Goal: Task Accomplishment & Management: Complete application form

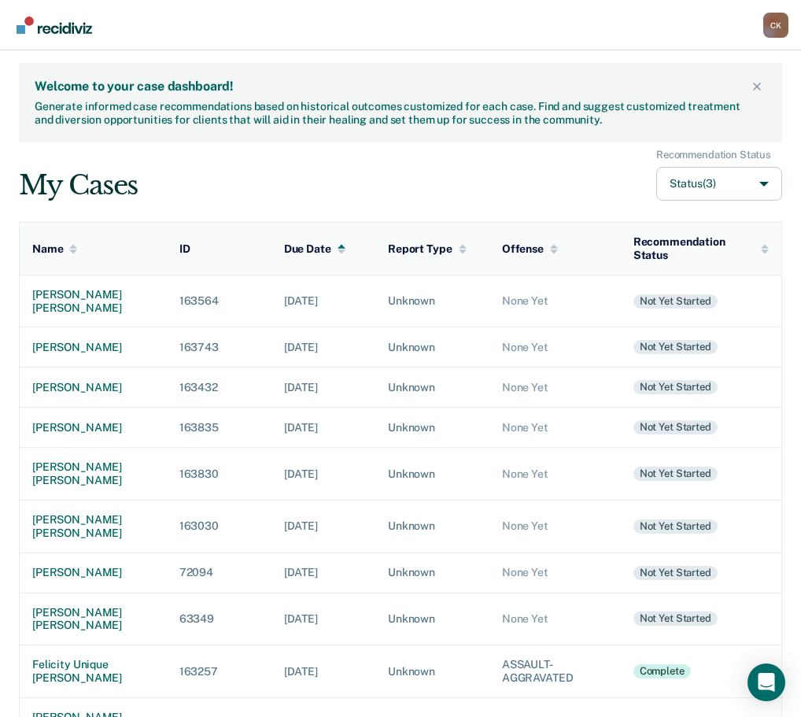
scroll to position [231, 0]
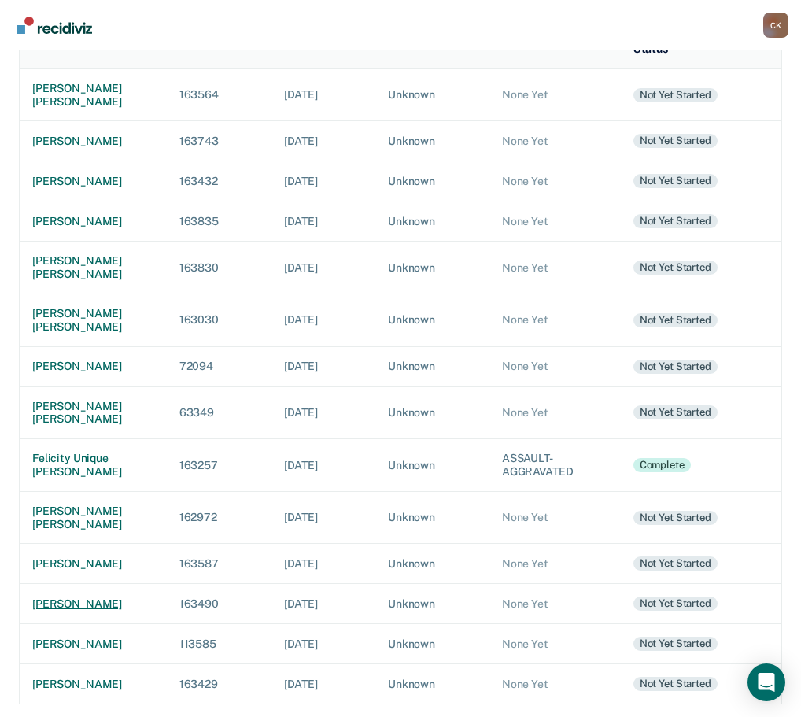
click at [90, 598] on div "[PERSON_NAME]" at bounding box center [93, 603] width 122 height 13
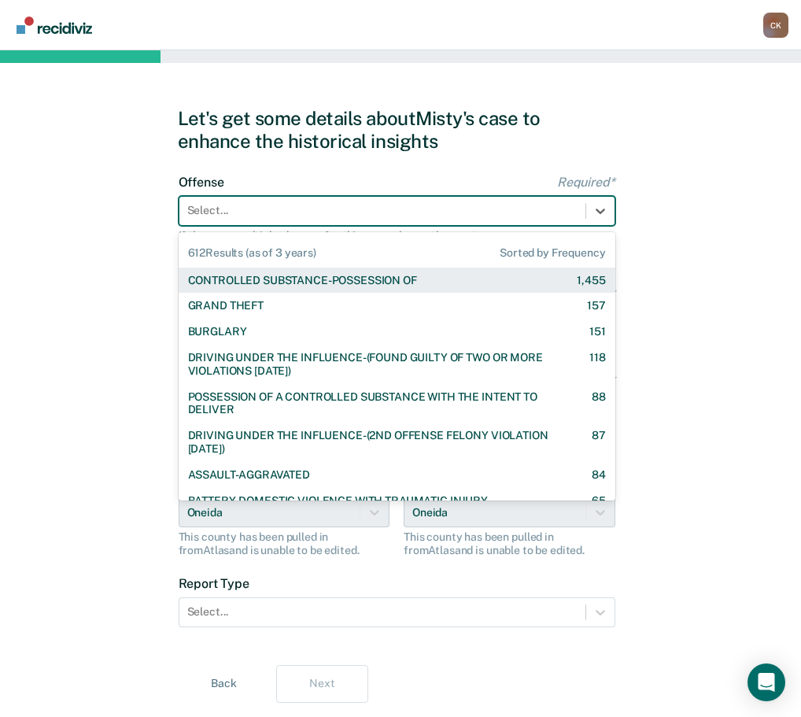
click at [333, 216] on div at bounding box center [382, 210] width 390 height 17
click at [313, 280] on div "CONTROLLED SUBSTANCE-POSSESSION OF" at bounding box center [302, 280] width 229 height 13
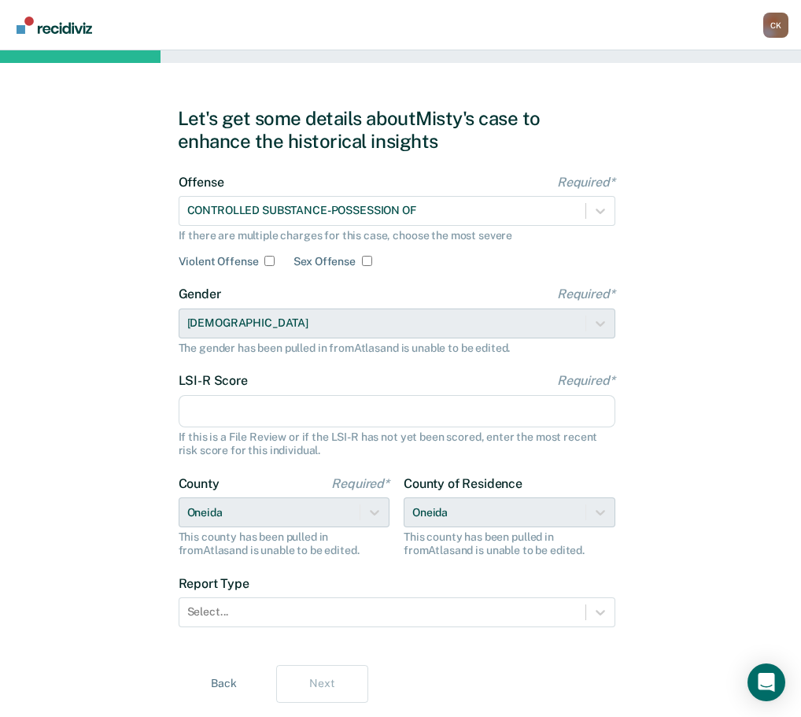
click at [275, 408] on input "LSI-R Score Required*" at bounding box center [397, 411] width 437 height 33
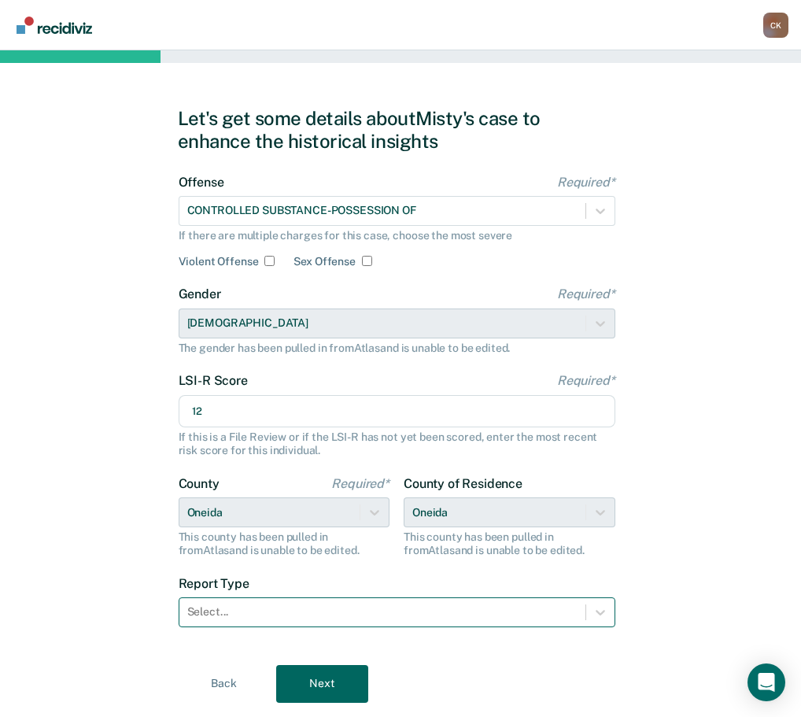
type input "12"
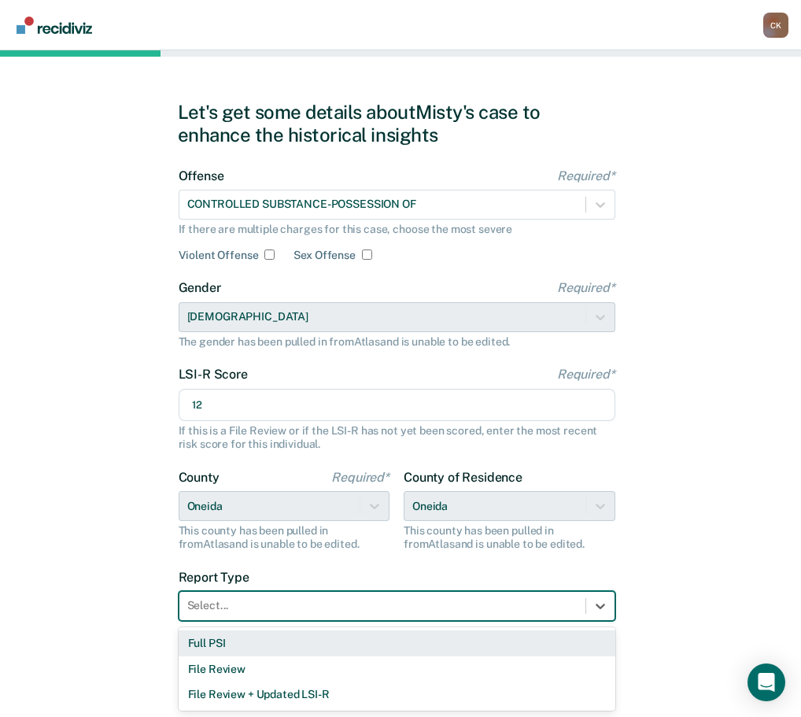
click at [467, 611] on div at bounding box center [382, 605] width 390 height 17
click at [430, 641] on div "Full PSI" at bounding box center [397, 643] width 437 height 26
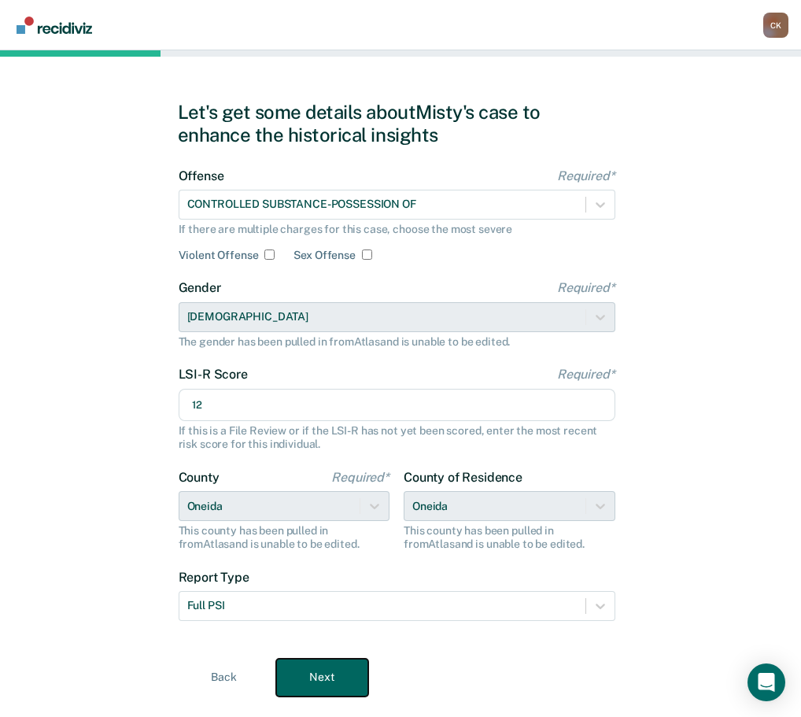
click at [333, 677] on button "Next" at bounding box center [322, 678] width 92 height 38
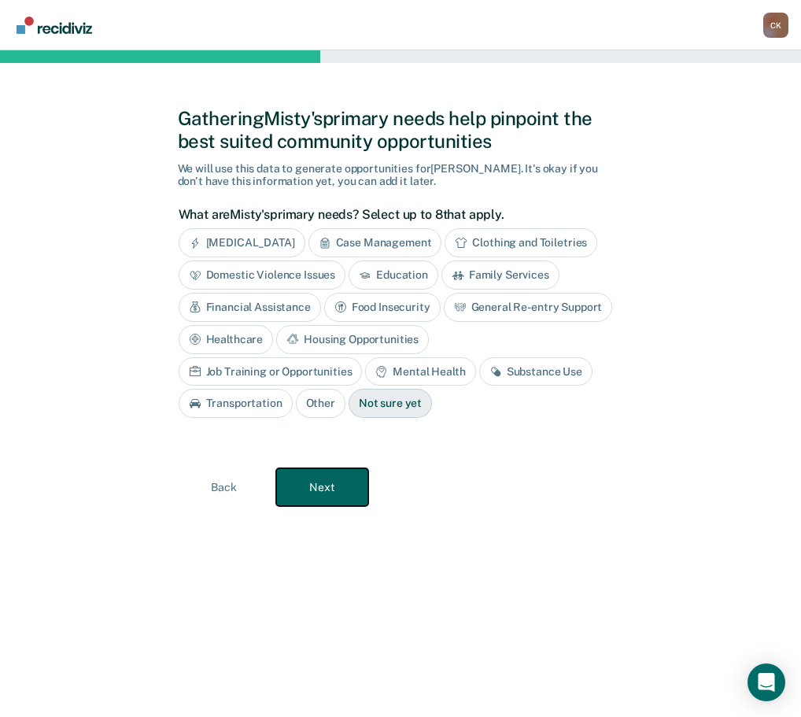
scroll to position [0, 0]
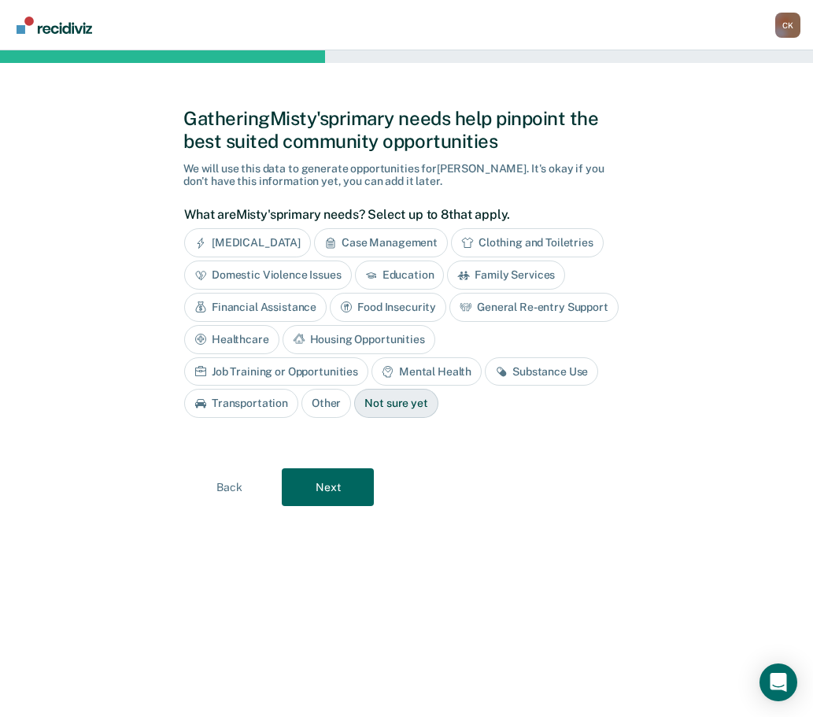
click at [414, 246] on div "Case Management" at bounding box center [381, 242] width 134 height 29
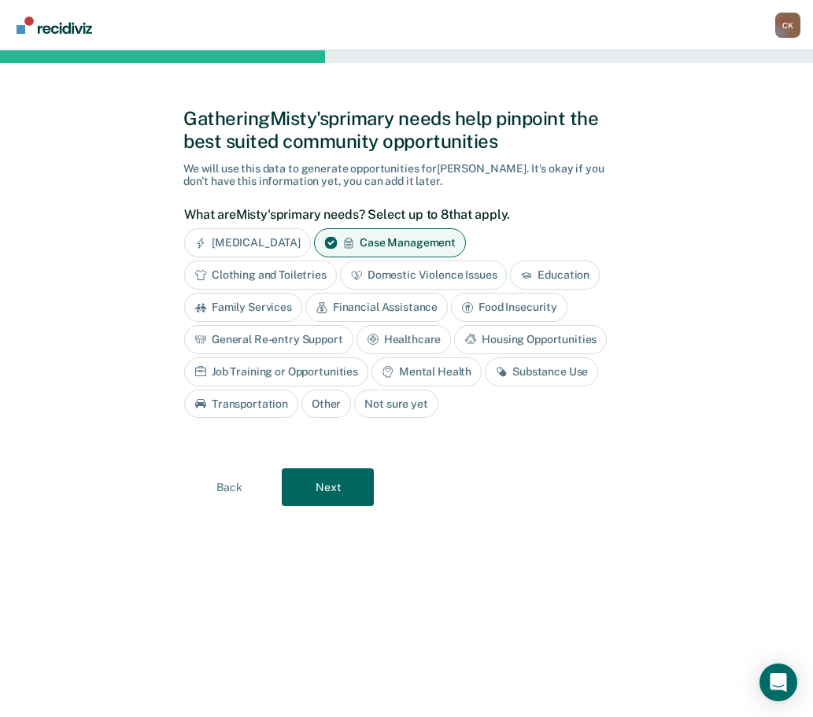
click at [424, 372] on div "Mental Health" at bounding box center [426, 371] width 110 height 29
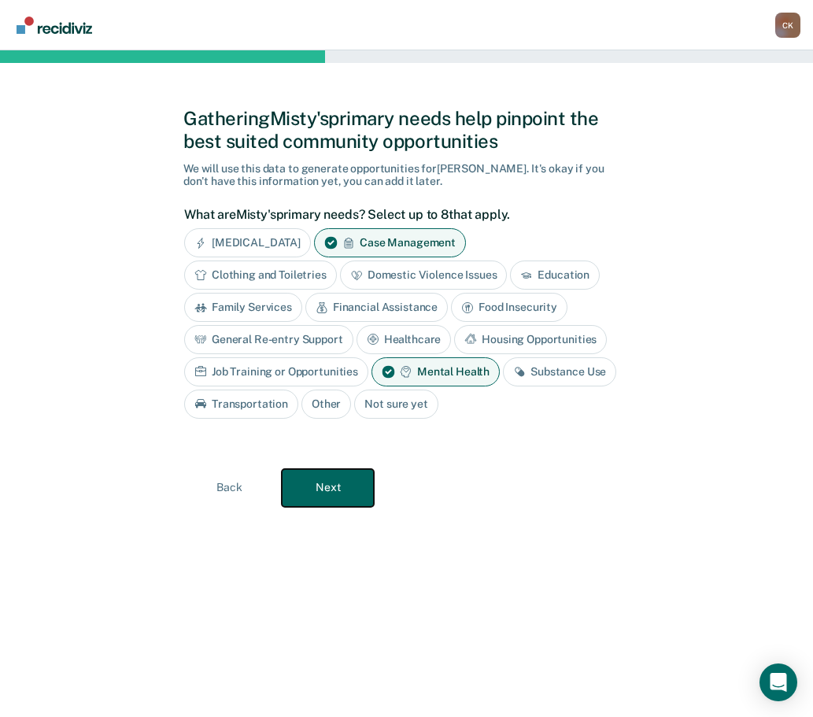
click at [339, 478] on button "Next" at bounding box center [328, 488] width 92 height 38
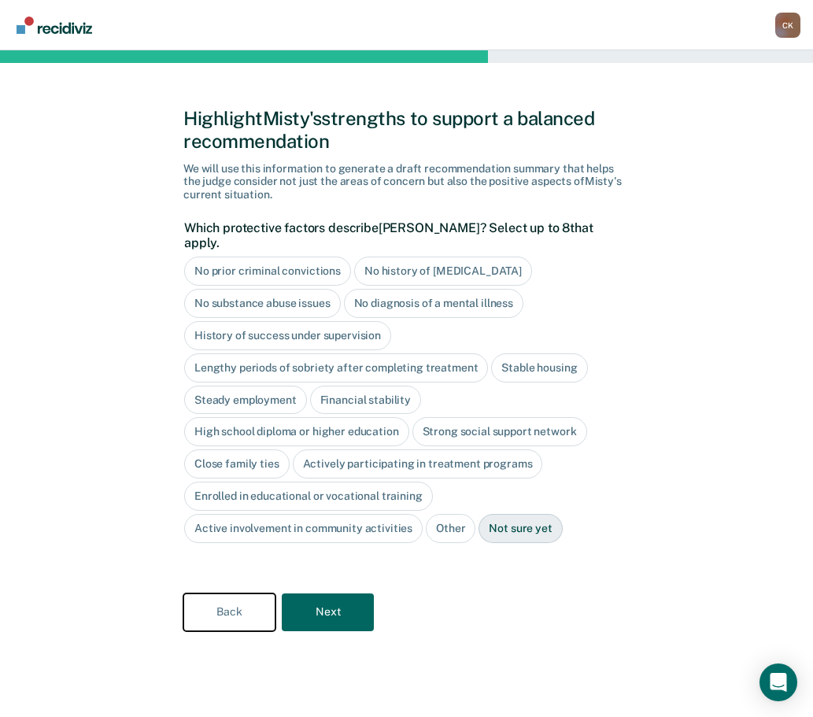
click at [229, 593] on button "Back" at bounding box center [229, 612] width 92 height 38
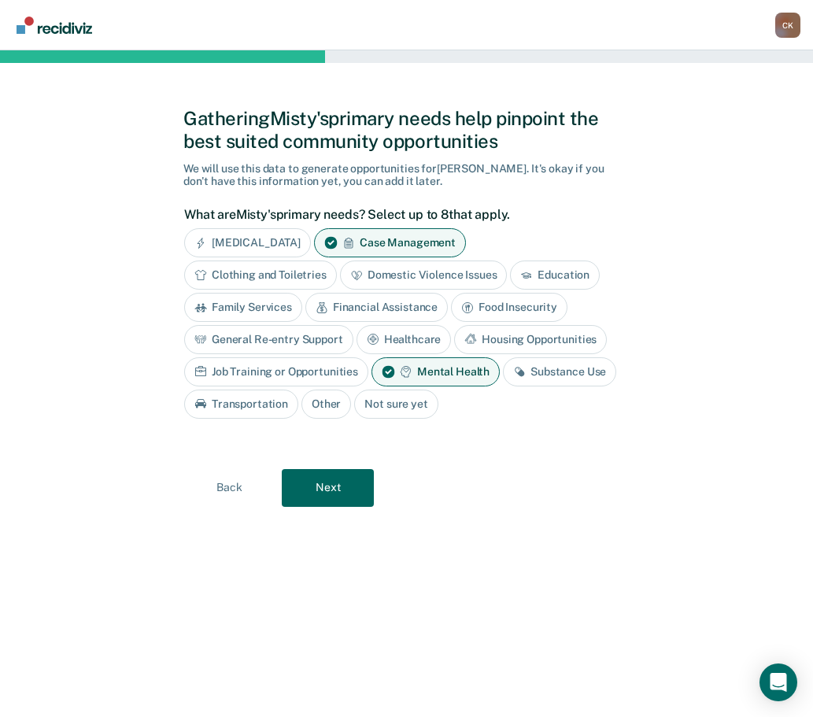
click at [404, 332] on div "Healthcare" at bounding box center [403, 339] width 95 height 29
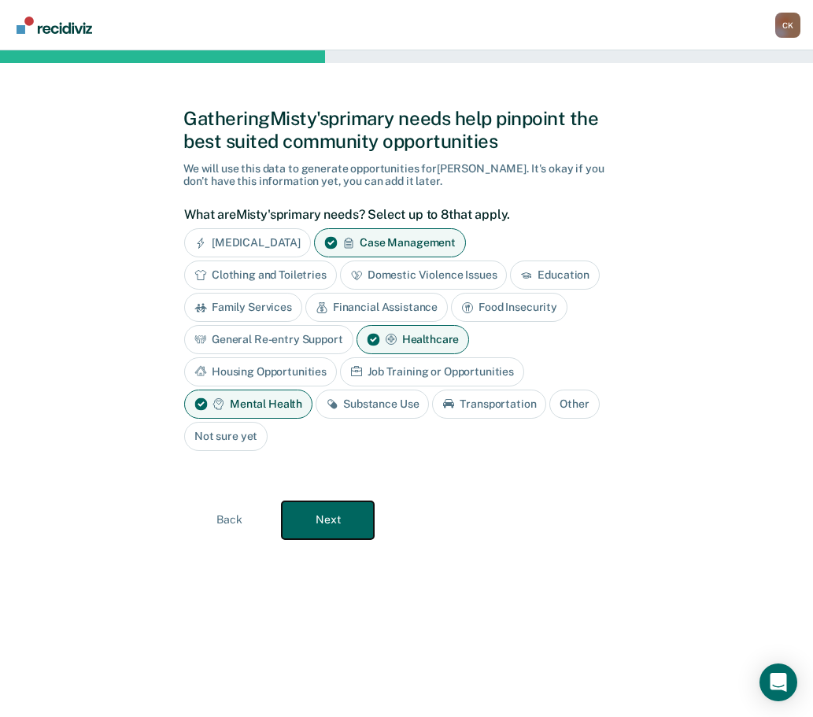
click at [335, 509] on button "Next" at bounding box center [328, 520] width 92 height 38
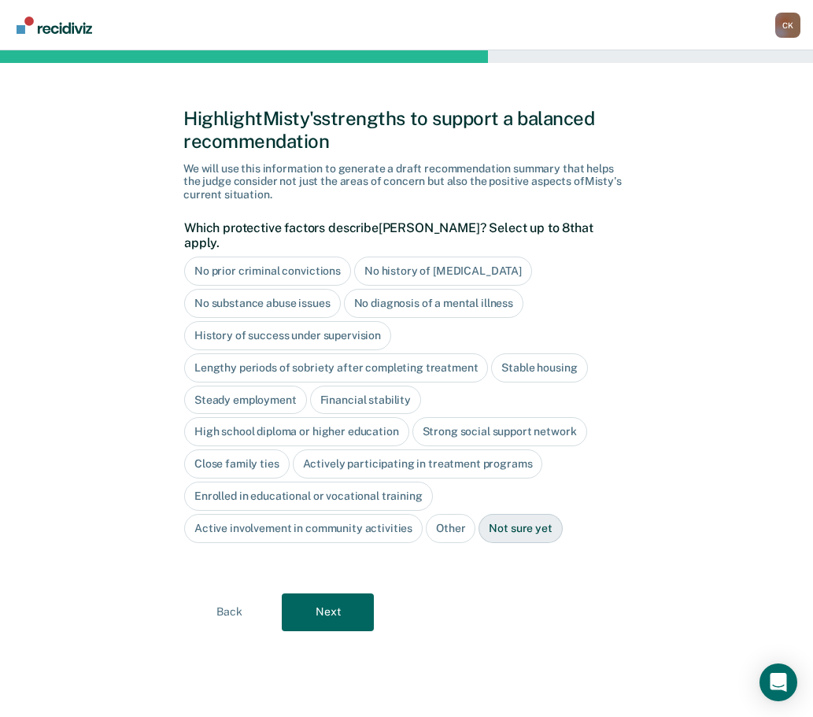
click at [420, 257] on div "No history of [MEDICAL_DATA]" at bounding box center [443, 271] width 178 height 29
click at [360, 328] on div "History of success under supervision" at bounding box center [287, 335] width 207 height 29
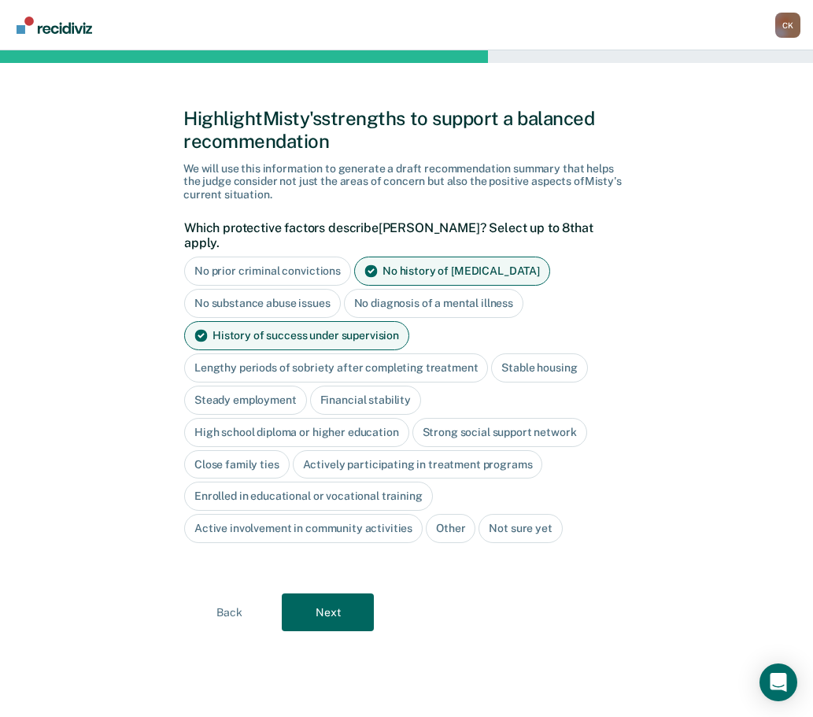
click at [540, 353] on div "Stable housing" at bounding box center [539, 367] width 96 height 29
click at [274, 386] on div "Steady employment" at bounding box center [245, 400] width 123 height 29
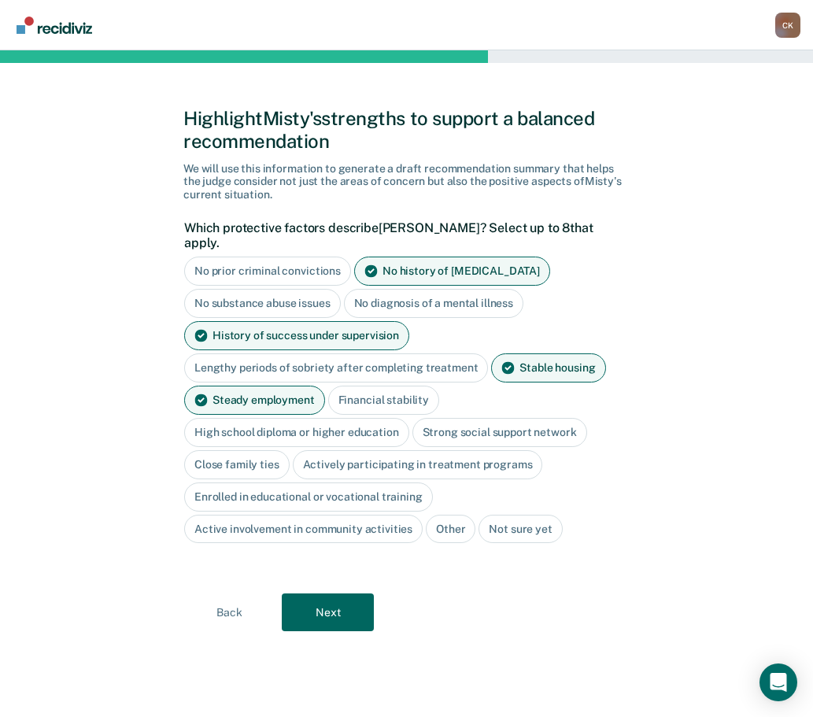
click at [253, 452] on div "Close family ties" at bounding box center [236, 464] width 105 height 29
click at [345, 595] on button "Next" at bounding box center [328, 613] width 92 height 38
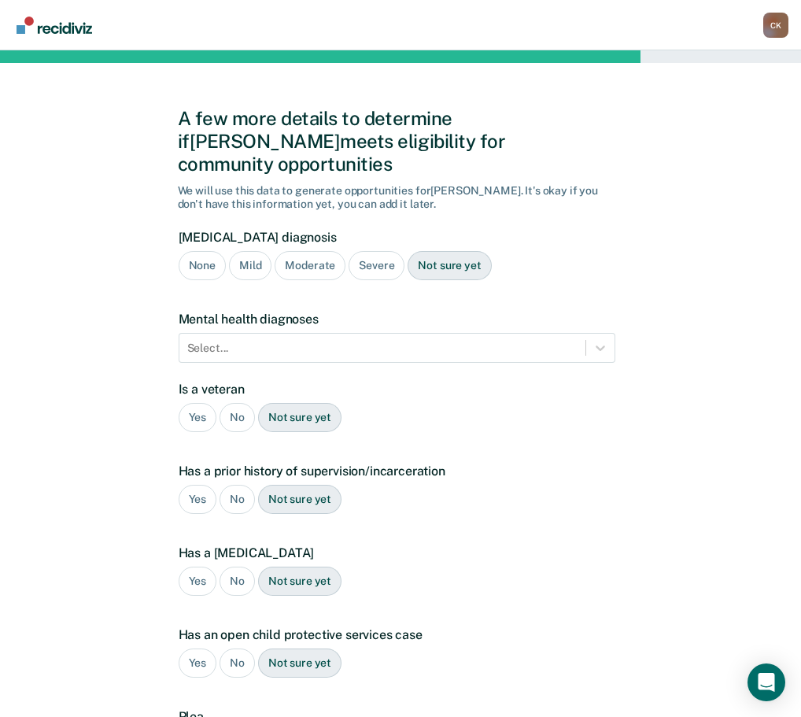
click at [201, 253] on div "None" at bounding box center [202, 265] width 47 height 29
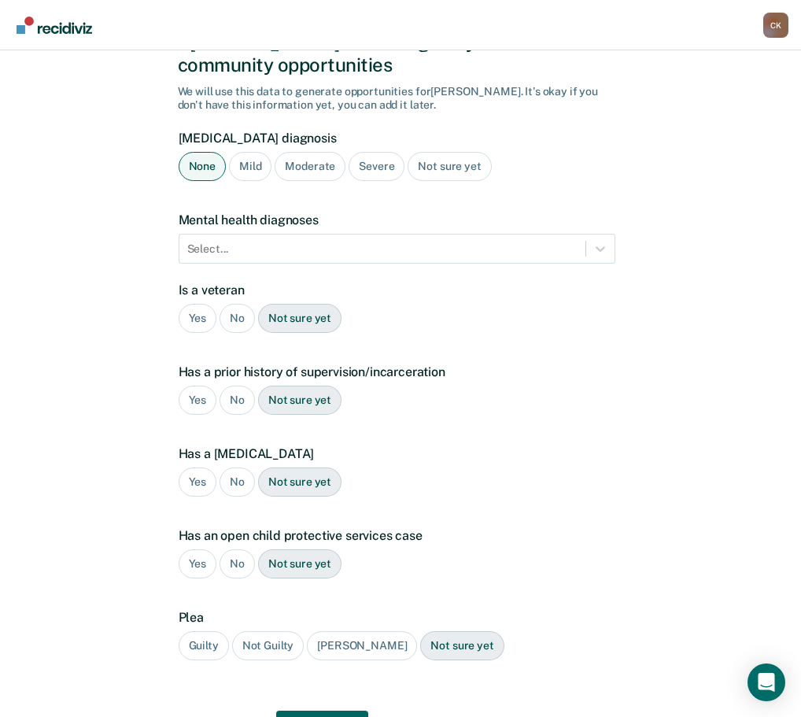
scroll to position [100, 0]
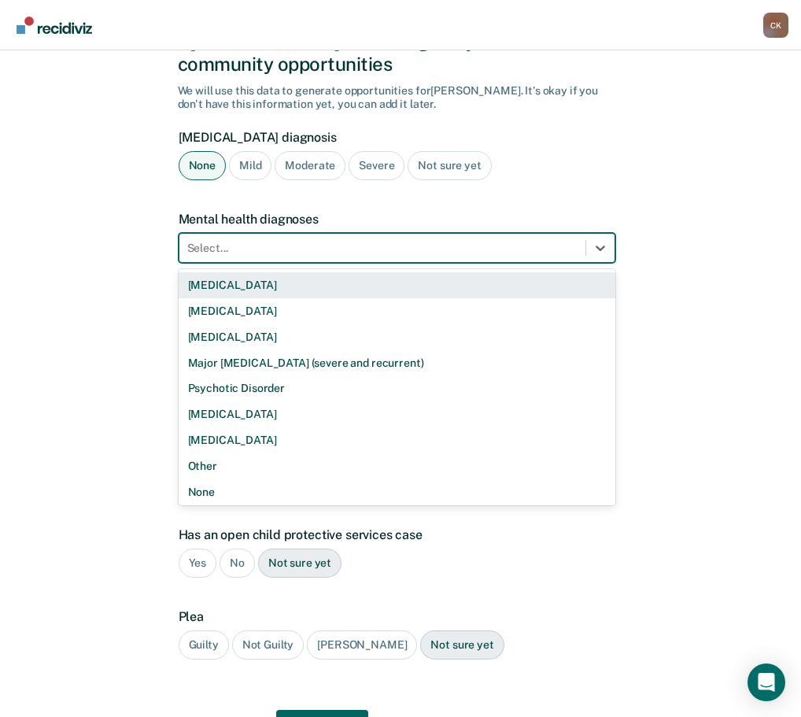
click at [382, 237] on div "Select..." at bounding box center [382, 248] width 406 height 23
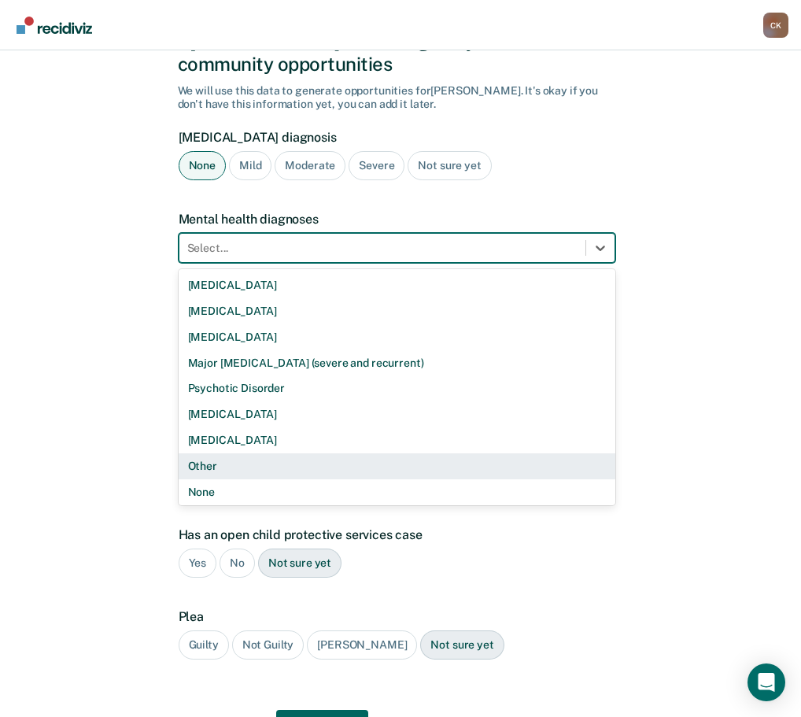
click at [312, 453] on div "Other" at bounding box center [397, 466] width 437 height 26
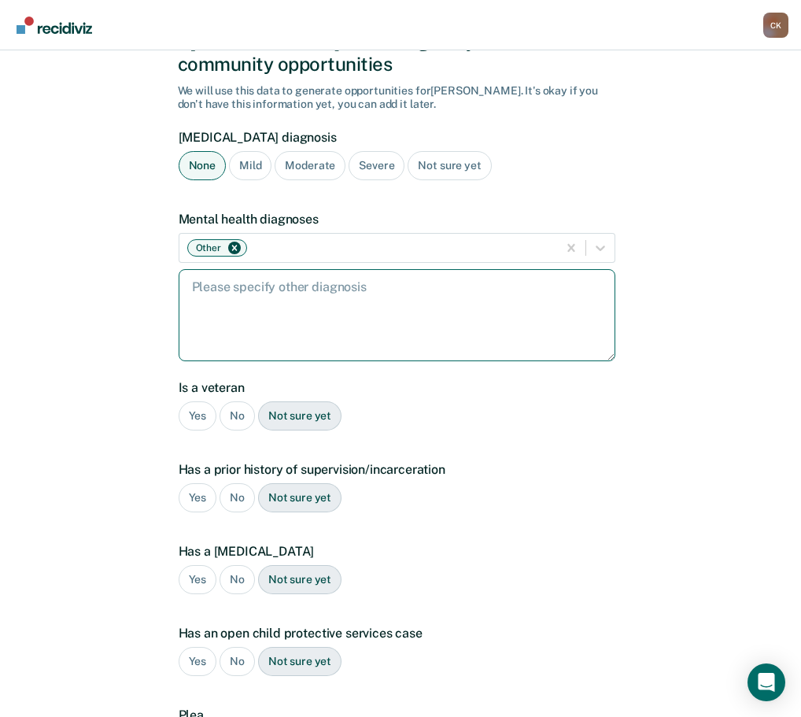
click at [320, 304] on textarea at bounding box center [397, 315] width 437 height 92
type textarea "[MEDICAL_DATA] and anxiety"
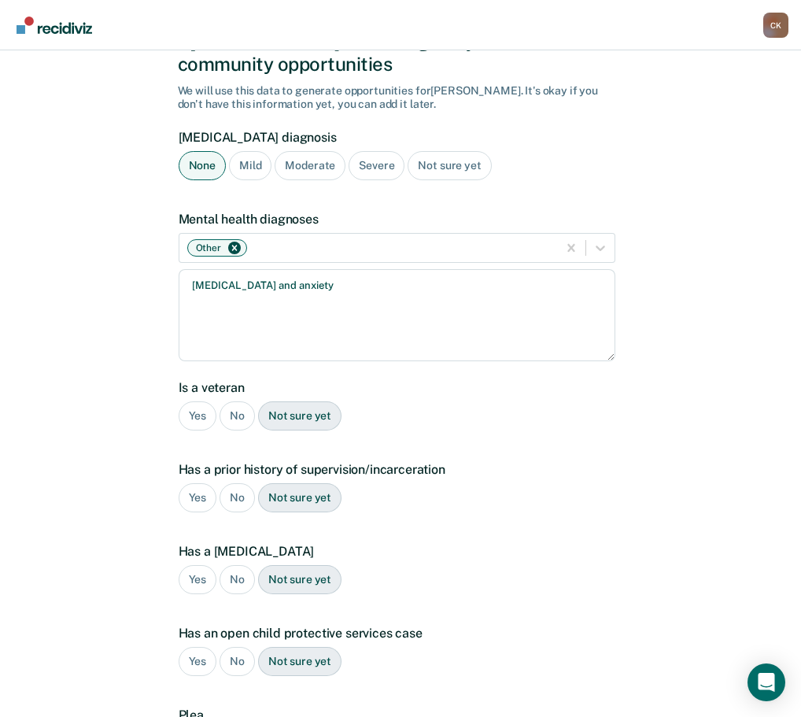
click at [246, 401] on div "No" at bounding box center [237, 415] width 35 height 29
click at [196, 483] on div "Yes" at bounding box center [198, 497] width 39 height 29
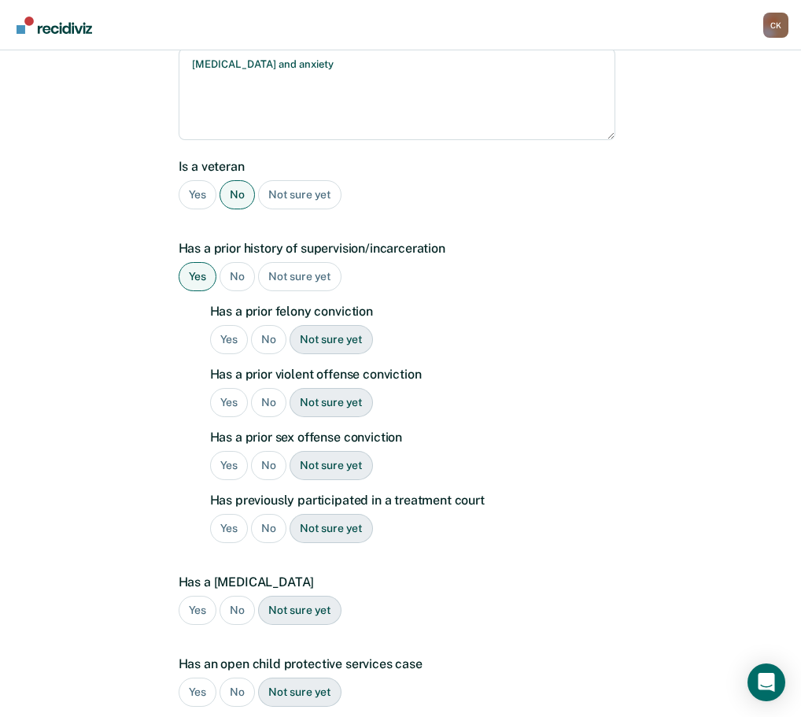
scroll to position [322, 0]
click at [264, 324] on div "No" at bounding box center [268, 338] width 35 height 29
click at [267, 387] on div "No" at bounding box center [268, 401] width 35 height 29
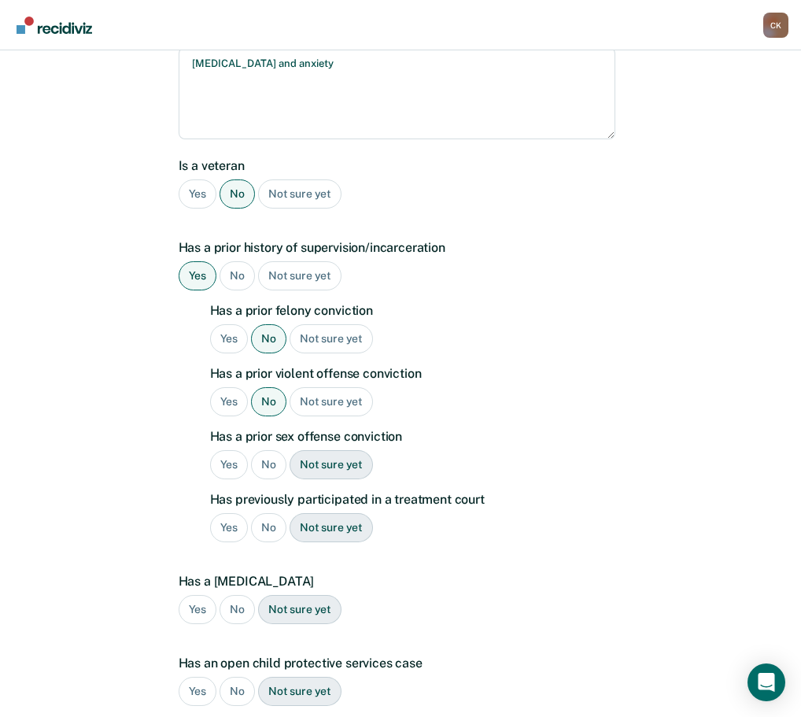
click at [261, 450] on div "No" at bounding box center [268, 464] width 35 height 29
click at [268, 513] on div "No" at bounding box center [268, 527] width 35 height 29
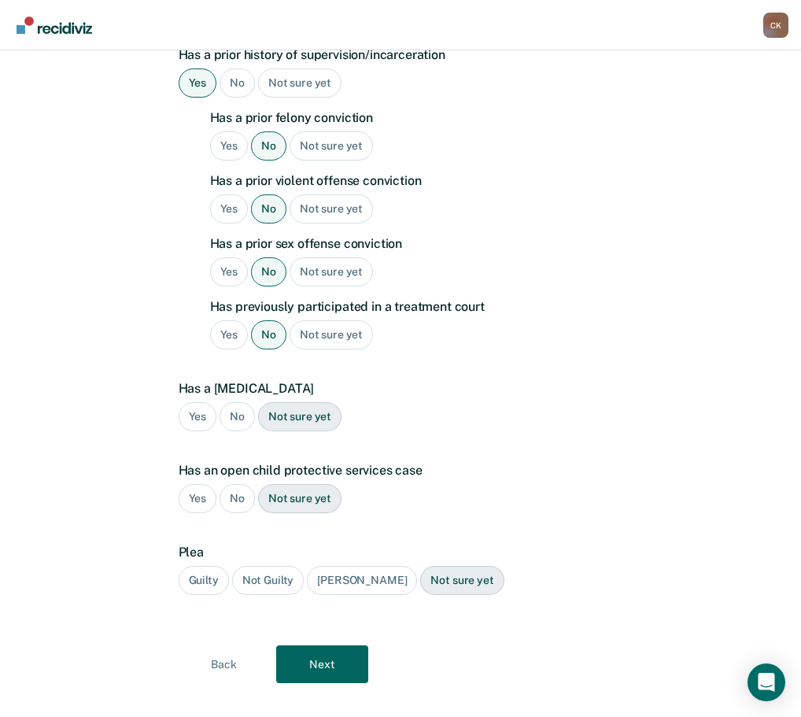
click at [234, 402] on div "No" at bounding box center [237, 416] width 35 height 29
click at [234, 484] on div "No" at bounding box center [237, 498] width 35 height 29
click at [216, 566] on div "Guilty" at bounding box center [204, 580] width 50 height 29
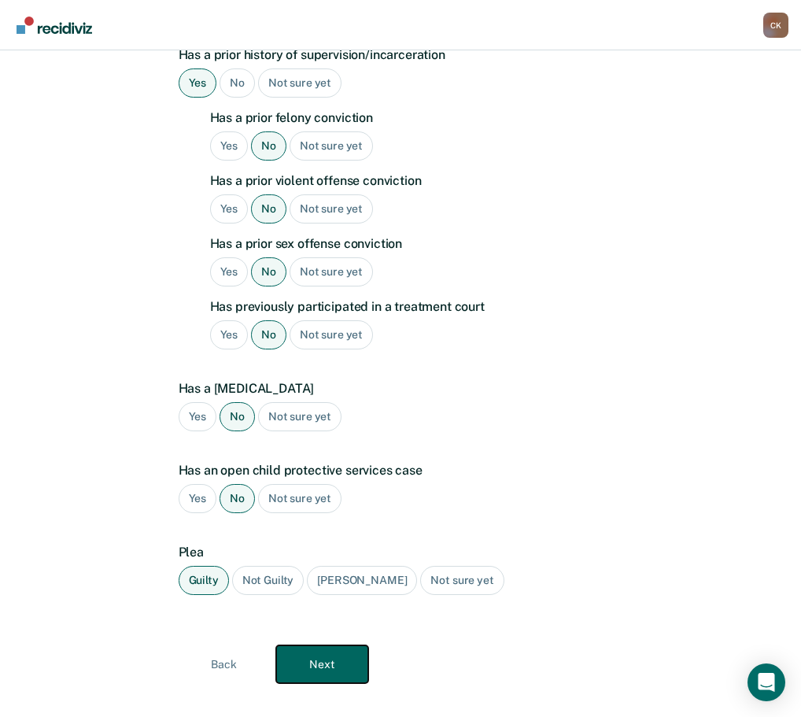
click at [335, 645] on button "Next" at bounding box center [322, 664] width 92 height 38
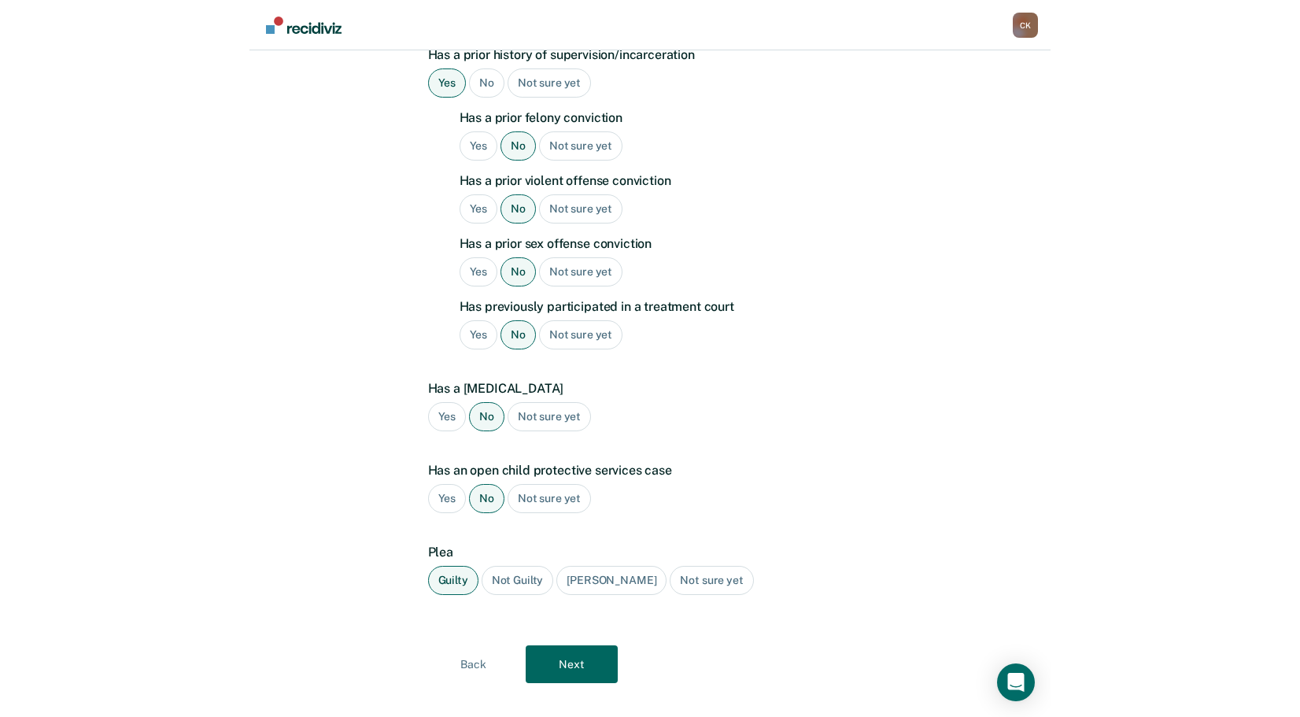
scroll to position [0, 0]
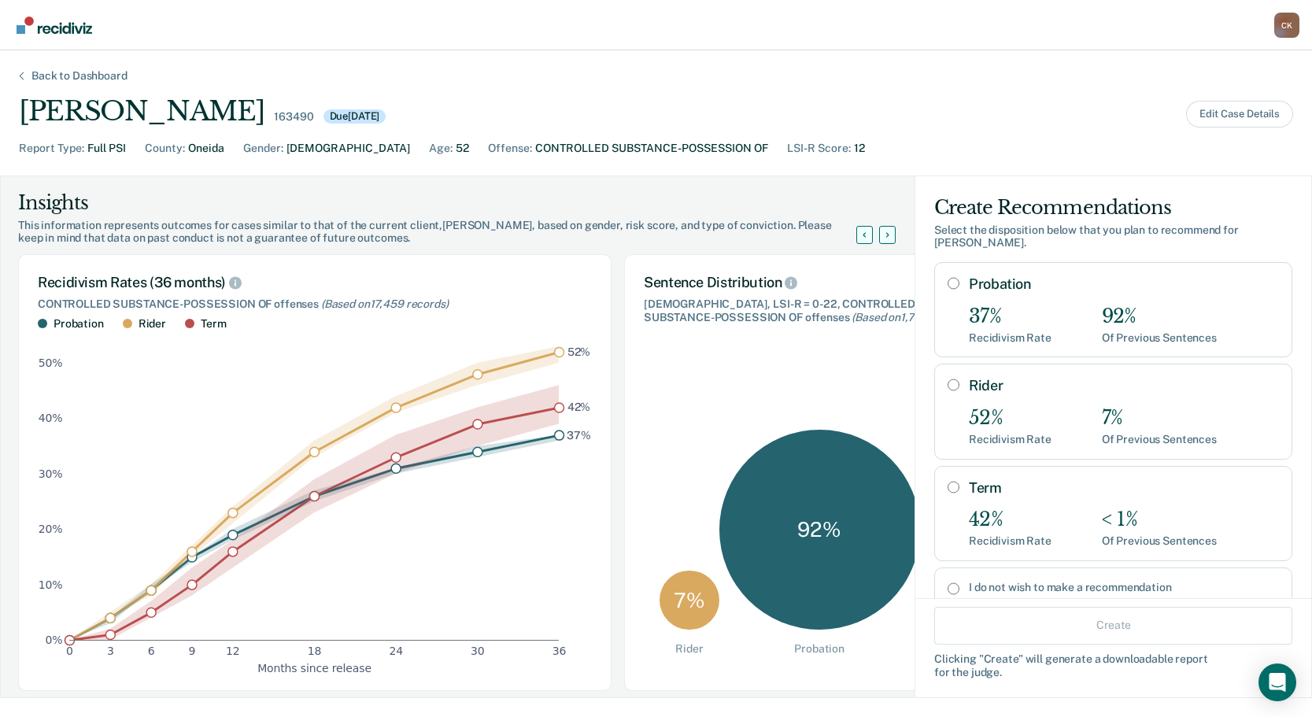
click at [812, 277] on input "Probation" at bounding box center [953, 283] width 12 height 13
radio input "true"
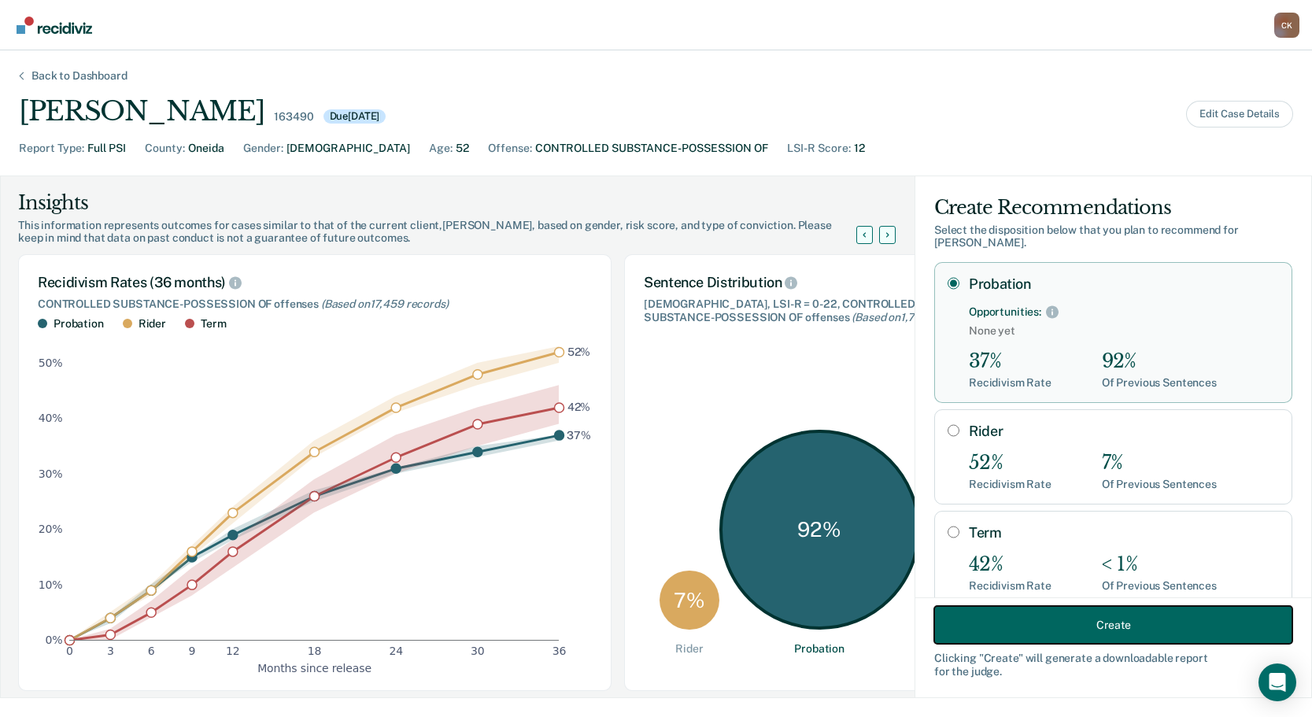
click at [812, 613] on button "Create" at bounding box center [1113, 625] width 358 height 38
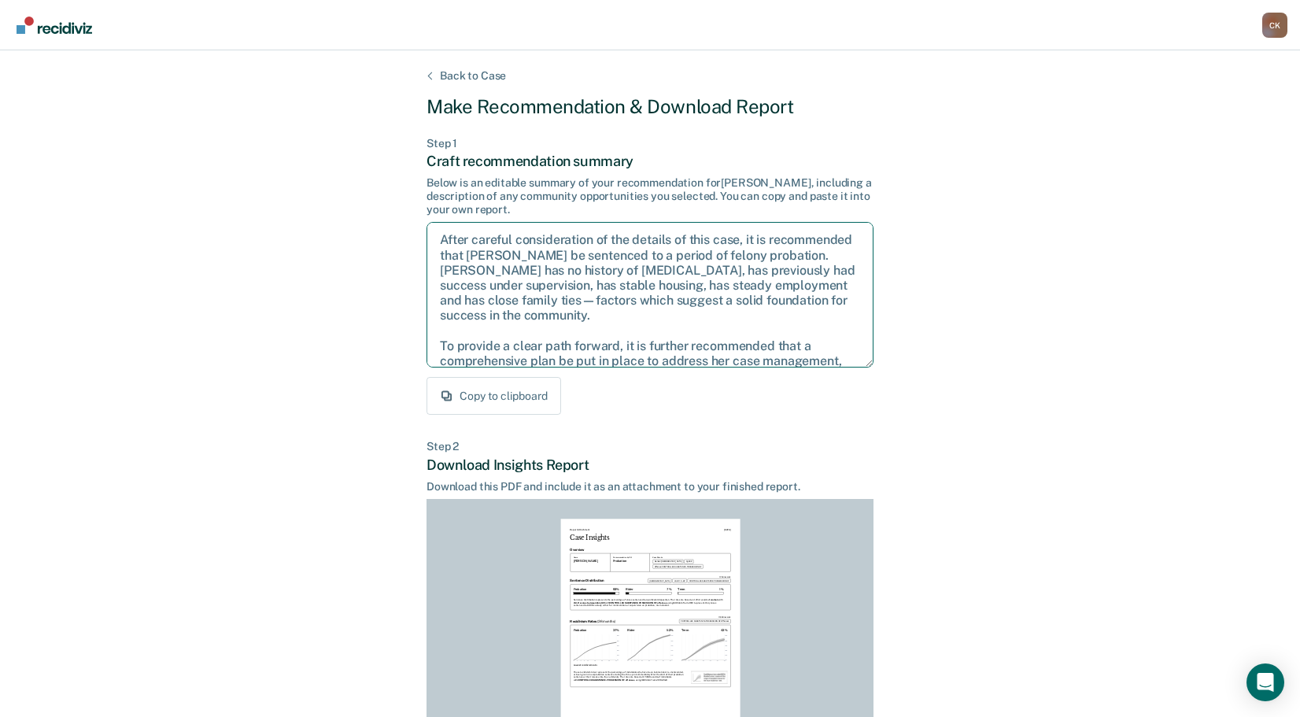
drag, startPoint x: 831, startPoint y: 349, endPoint x: 360, endPoint y: 157, distance: 508.9
click at [360, 157] on div "Back to Case Make Recommendation & Download Report Step 1 Craft recommendation …" at bounding box center [650, 473] width 1300 height 847
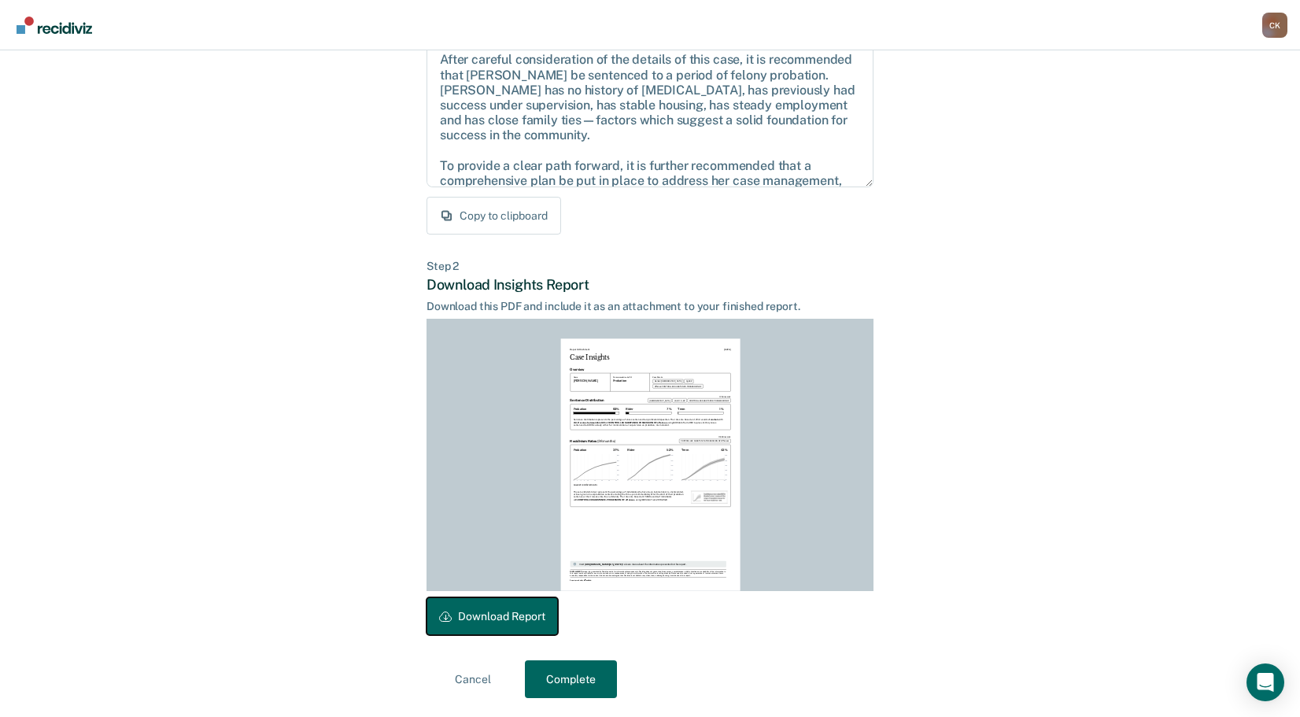
click at [508, 622] on button "Download Report" at bounding box center [491, 616] width 131 height 38
click at [569, 685] on button "Complete" at bounding box center [571, 679] width 92 height 38
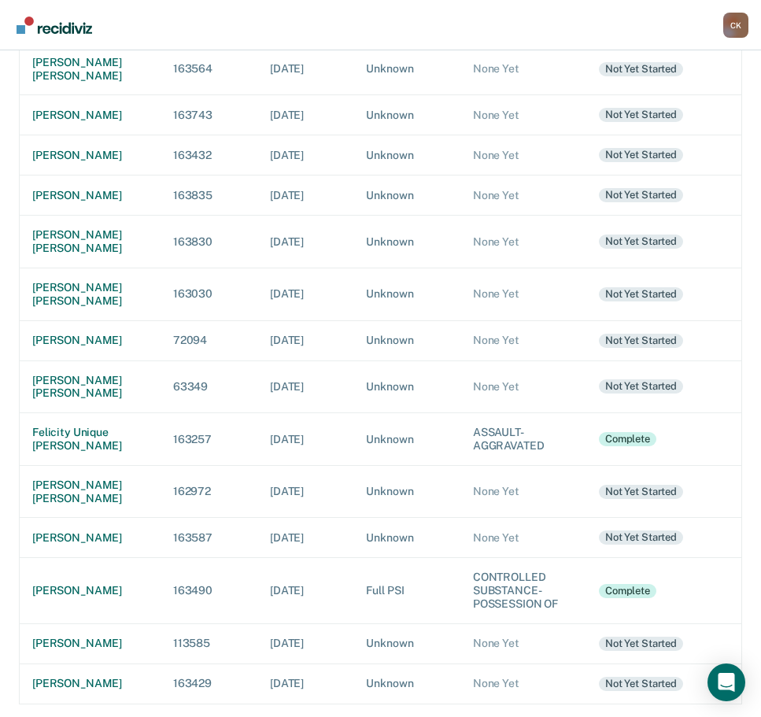
scroll to position [294, 0]
